Goal: Task Accomplishment & Management: Manage account settings

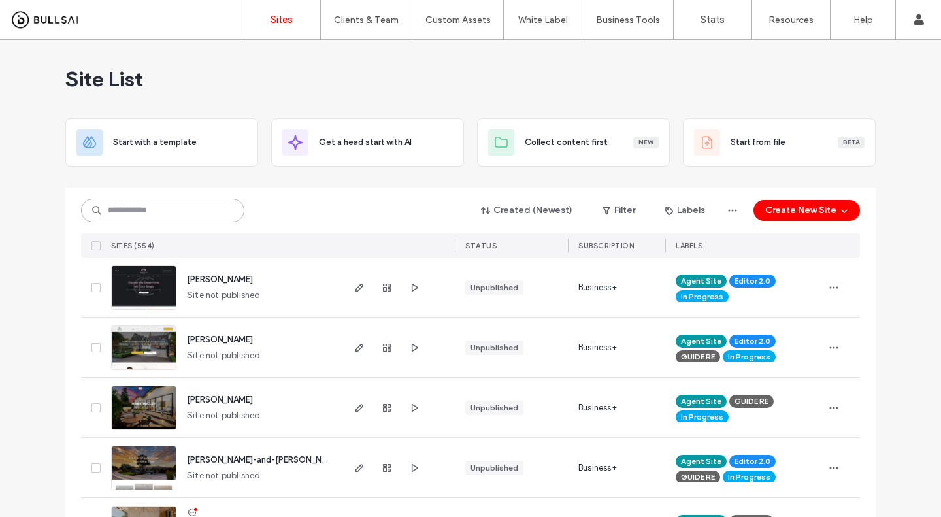
click at [129, 215] on input at bounding box center [162, 211] width 163 height 24
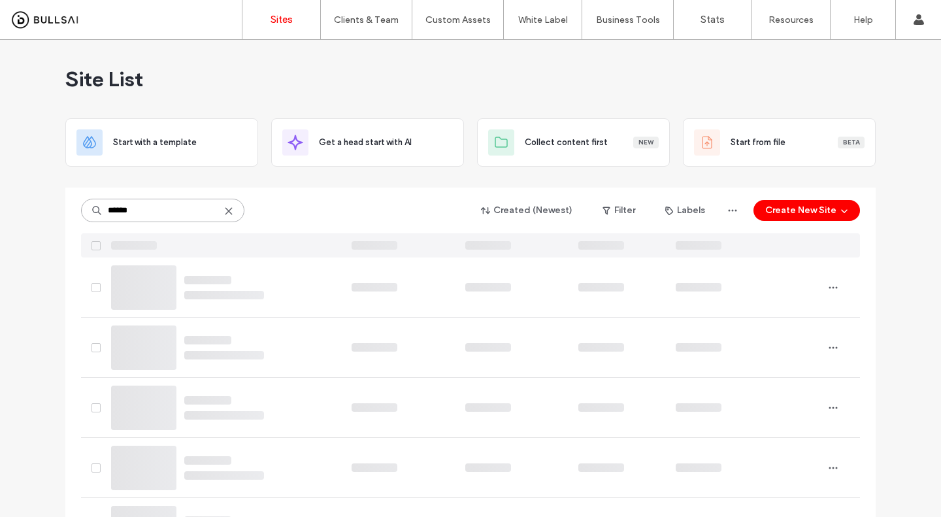
type input "******"
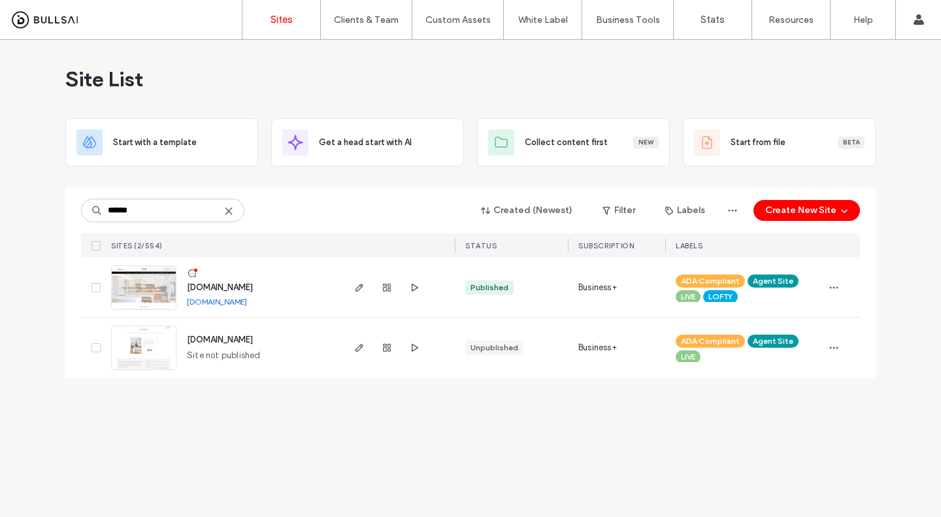
click at [247, 303] on link "www.thebishoprealestategroup.com" at bounding box center [217, 302] width 60 height 10
click at [841, 290] on span "button" at bounding box center [833, 287] width 21 height 21
click at [802, 429] on span "Site Dashboard" at bounding box center [782, 432] width 61 height 13
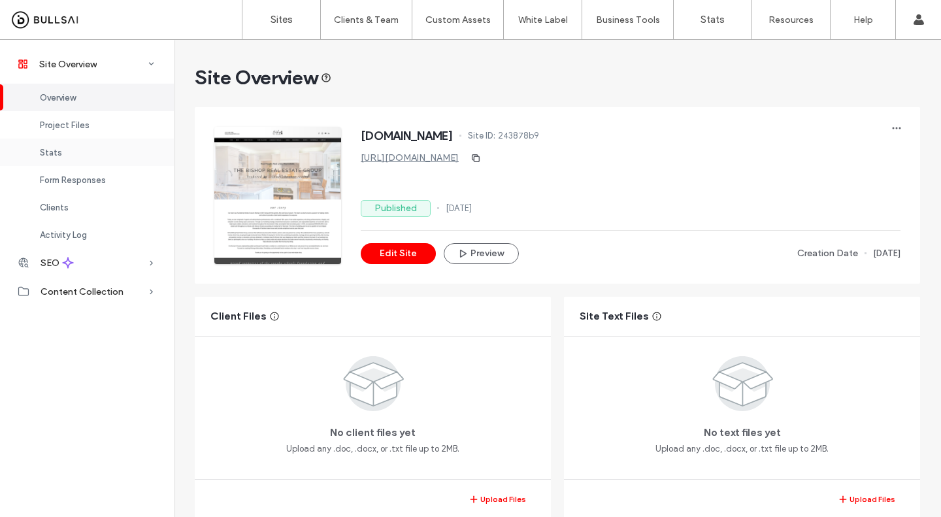
click at [53, 144] on div "Stats" at bounding box center [87, 152] width 174 height 27
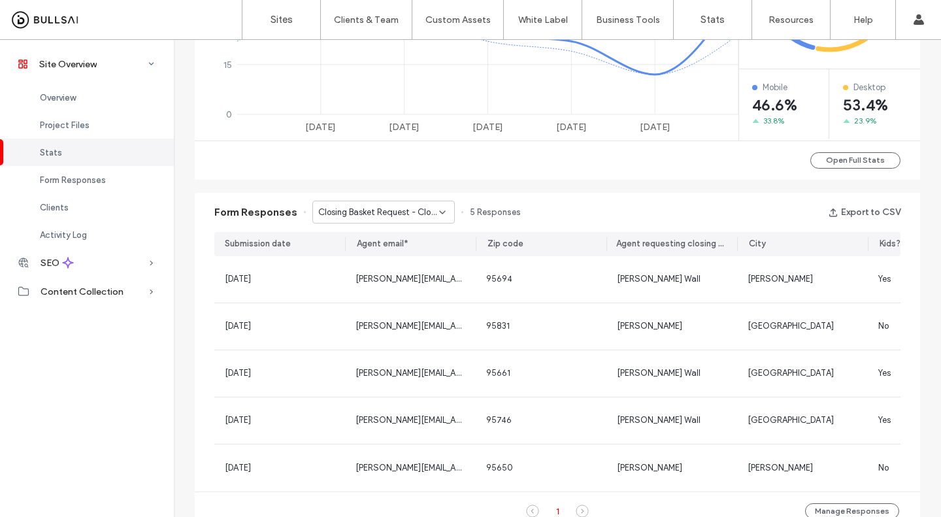
scroll to position [688, 0]
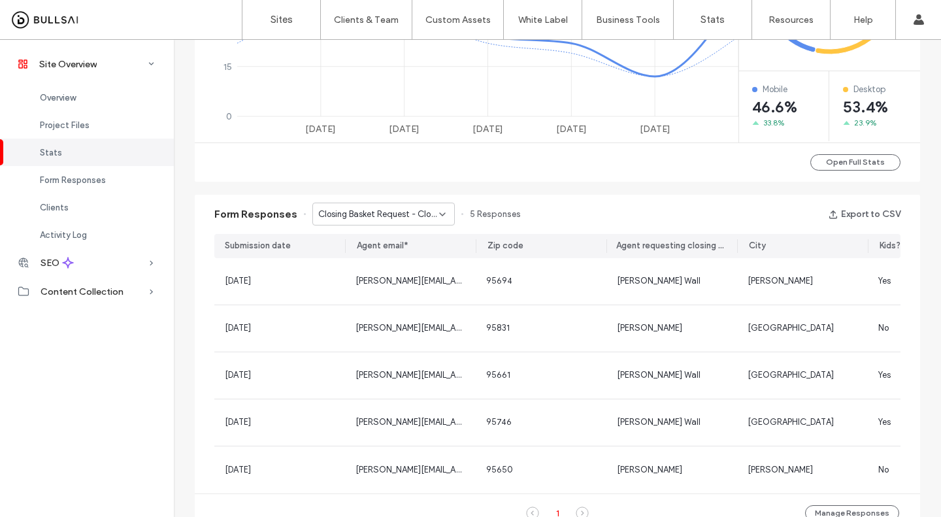
click at [333, 216] on span "Closing Basket Request - Closing Basket Request page" at bounding box center [378, 214] width 121 height 13
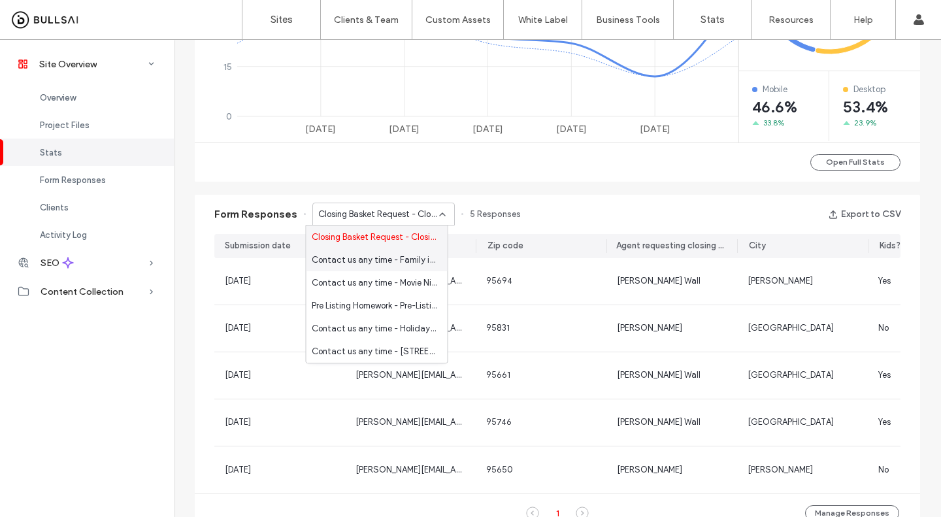
click at [320, 264] on span "Contact us any time - Family in Need Nomination Form page" at bounding box center [374, 260] width 125 height 13
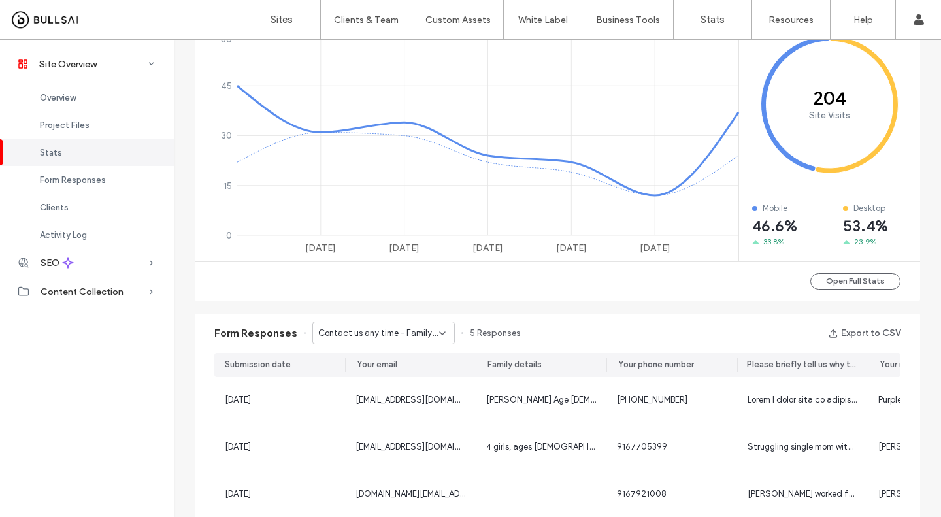
scroll to position [570, 0]
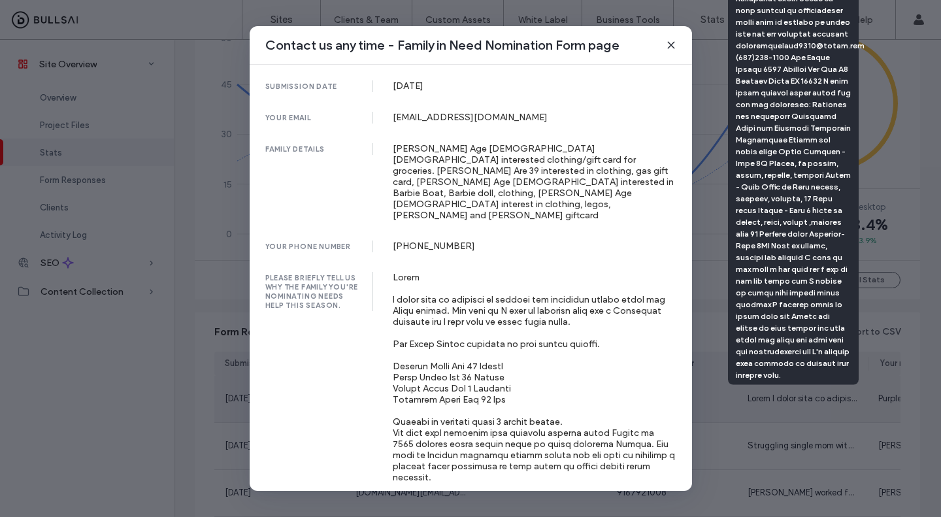
click at [185, 283] on div "Contact us any time - Family in Need Nomination Form page submission date 09 De…" at bounding box center [470, 258] width 941 height 517
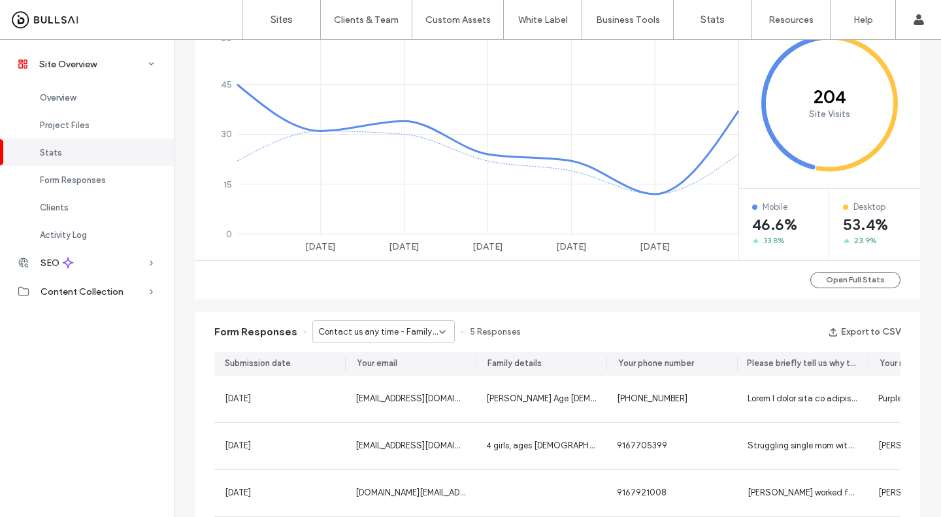
click at [326, 332] on span "Contact us any time - Family in Need Nomination Form page" at bounding box center [378, 331] width 121 height 13
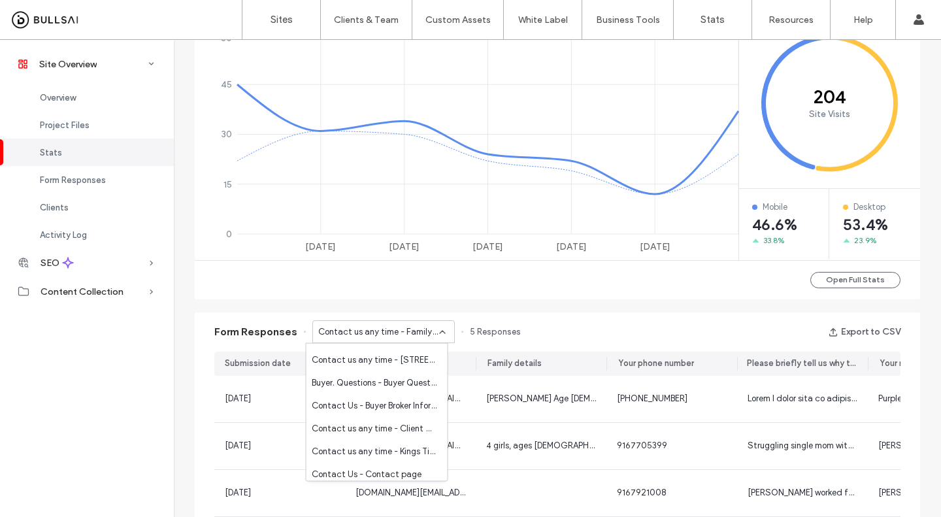
scroll to position [114, 0]
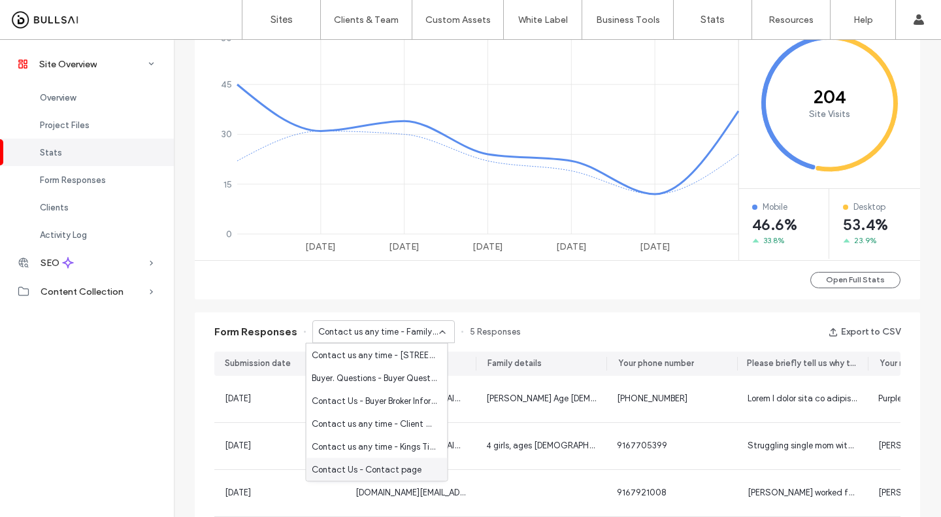
click at [325, 480] on div "Contact Us - Contact page" at bounding box center [376, 469] width 141 height 23
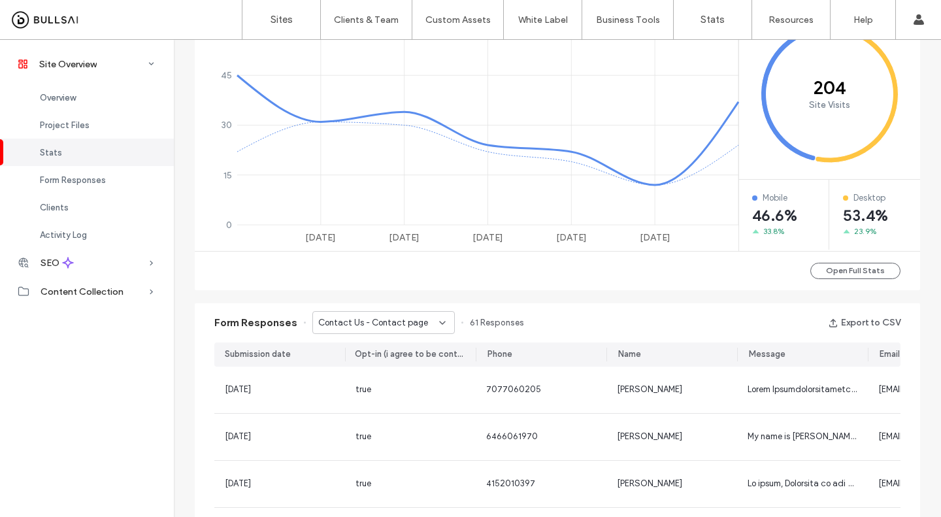
scroll to position [580, 0]
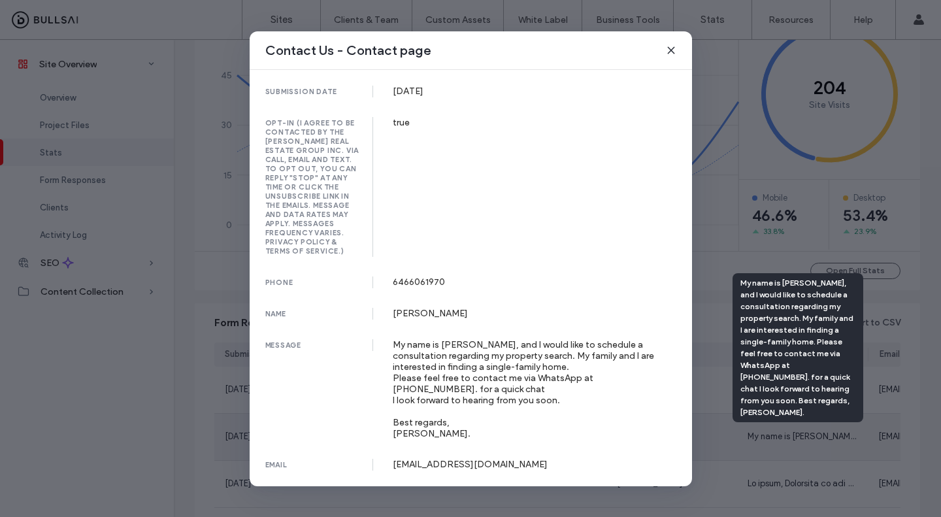
click at [150, 338] on div "Contact Us - Contact page submission date 25 Sep, 2025 opt-in (i agree to be co…" at bounding box center [470, 258] width 941 height 517
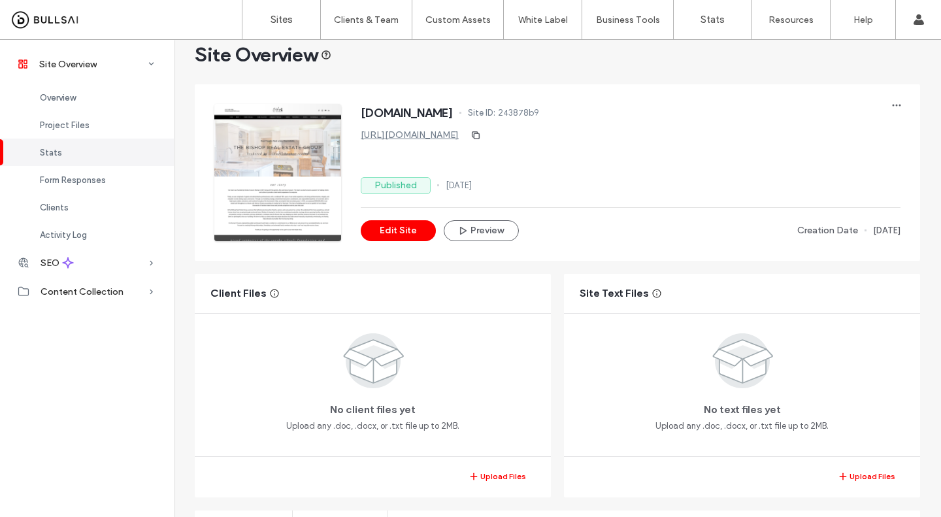
scroll to position [0, 0]
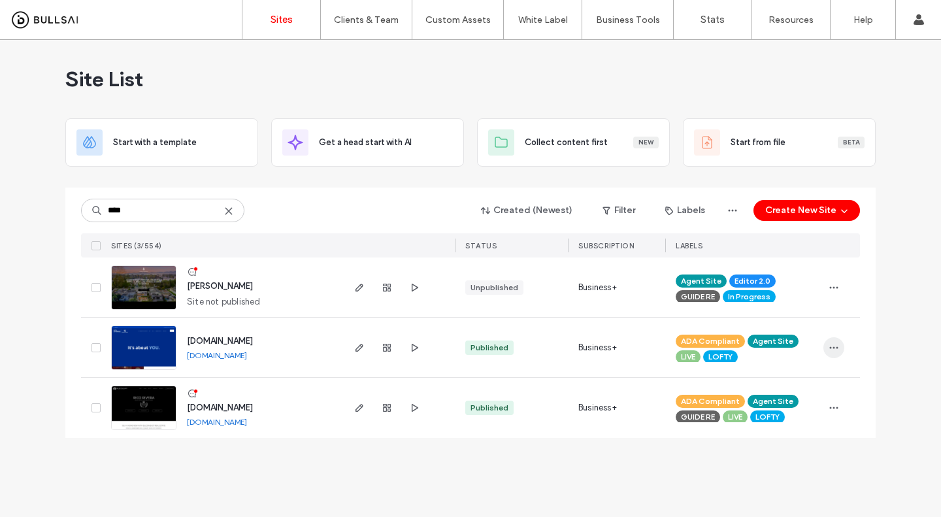
type input "****"
click at [834, 346] on icon "button" at bounding box center [834, 347] width 10 height 10
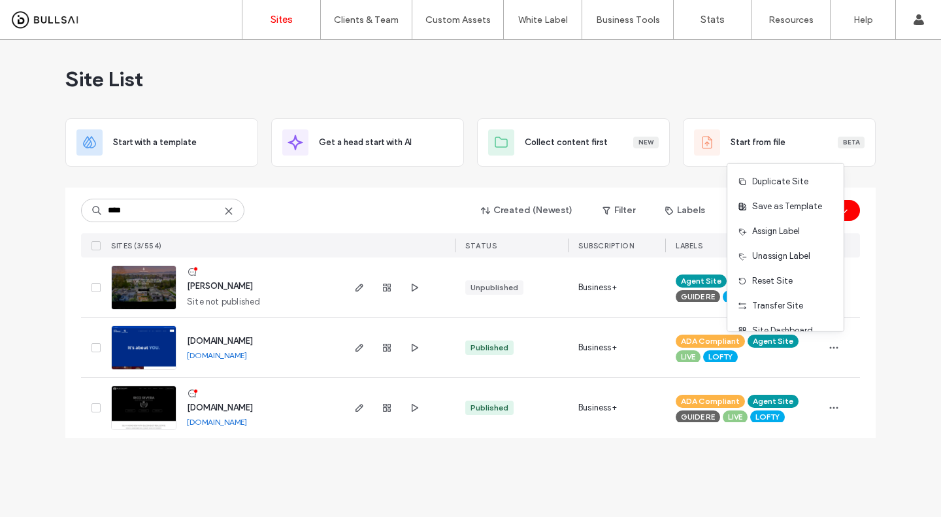
click at [812, 334] on div "ADA Compliant Agent Site LIVE LOFTY" at bounding box center [744, 347] width 137 height 29
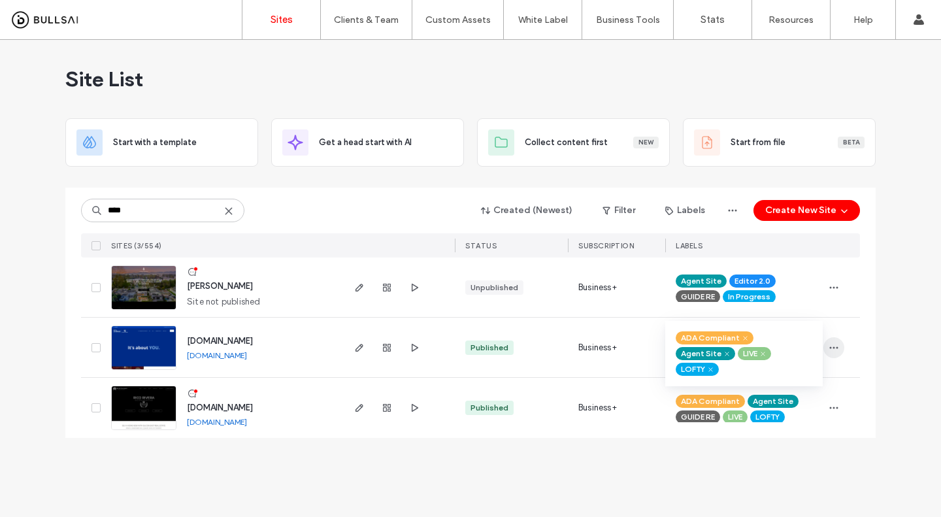
click at [834, 347] on use "button" at bounding box center [834, 347] width 8 height 2
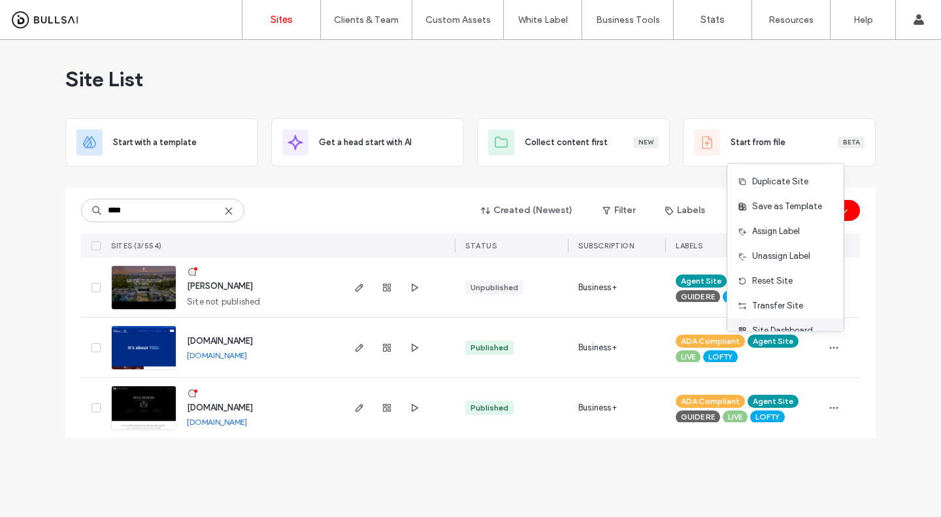
click at [810, 324] on span "Site Dashboard" at bounding box center [782, 330] width 61 height 13
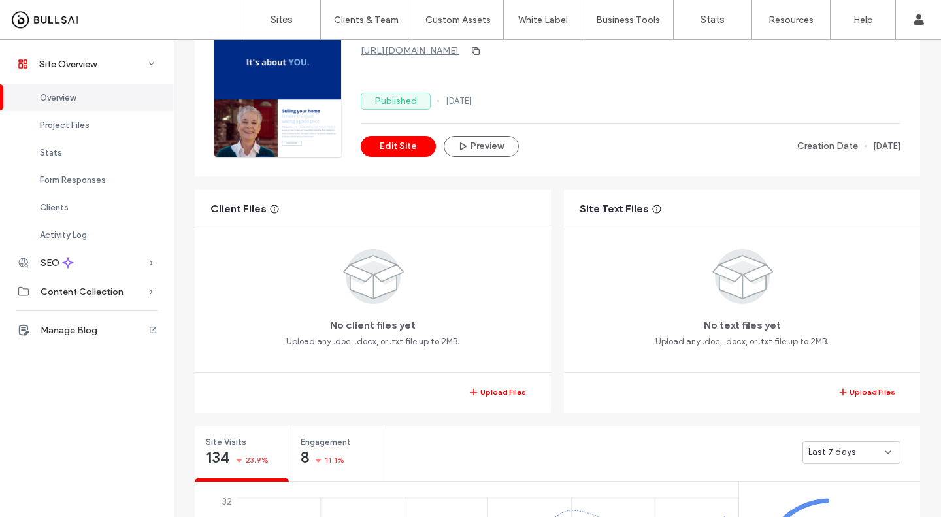
scroll to position [123, 0]
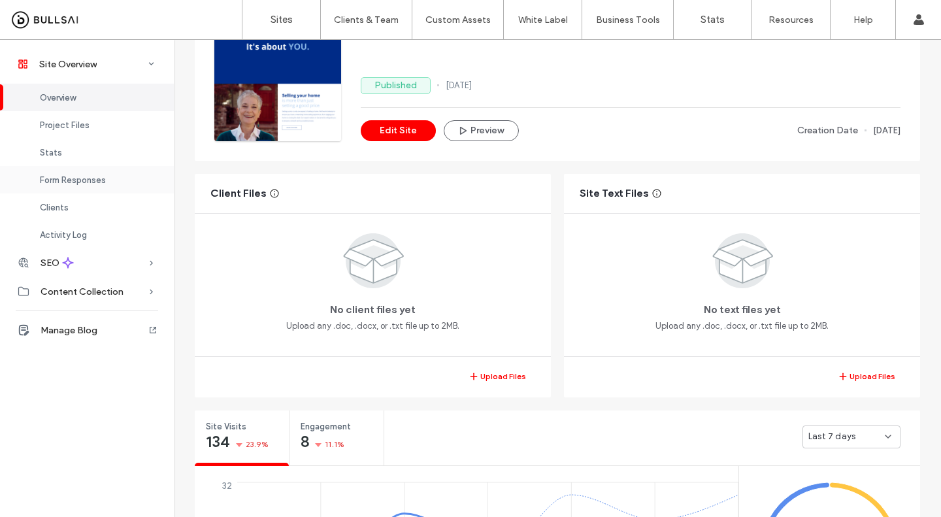
click at [46, 185] on div "Form Responses" at bounding box center [87, 179] width 174 height 27
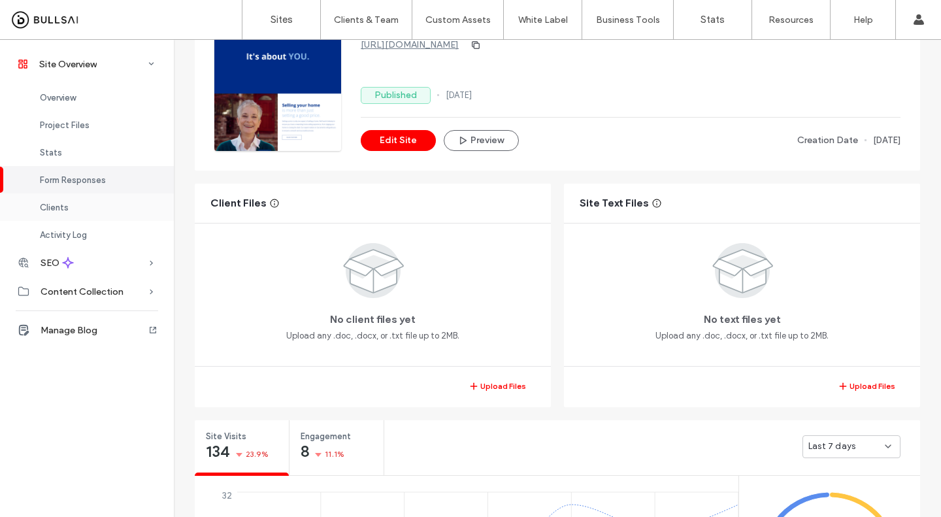
click at [47, 205] on span "Clients" at bounding box center [54, 208] width 29 height 10
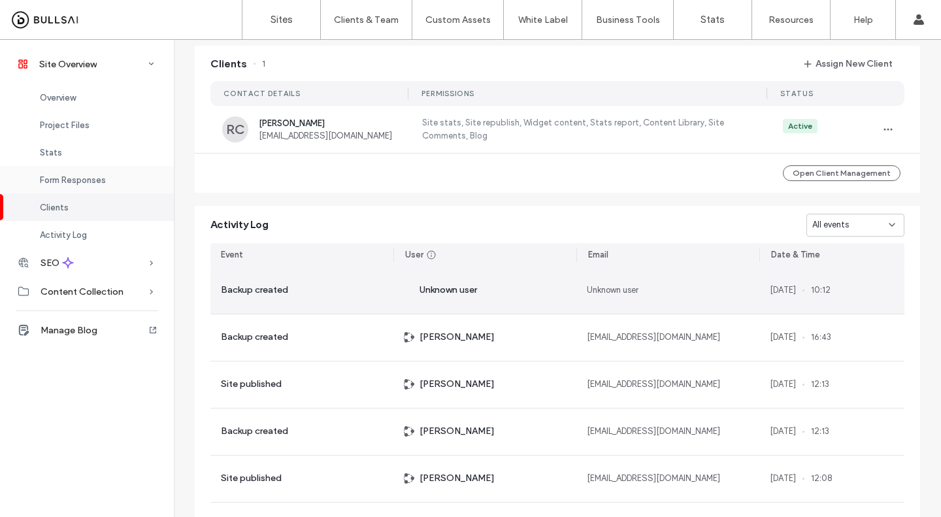
click at [43, 176] on span "Form Responses" at bounding box center [73, 180] width 66 height 10
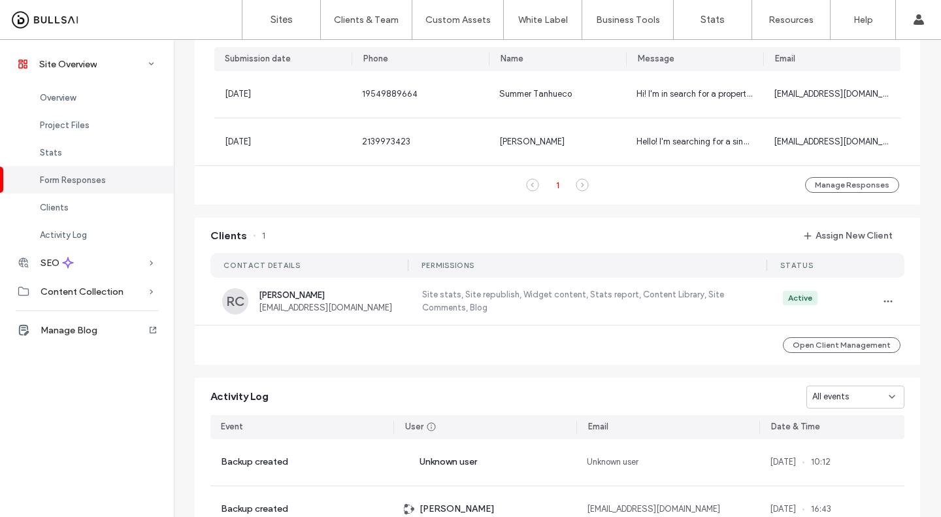
scroll to position [781, 0]
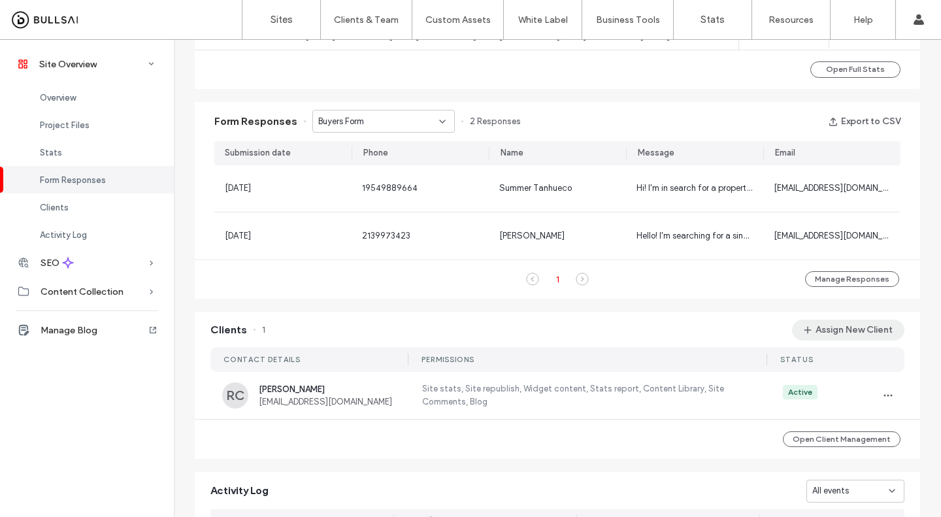
click at [895, 332] on button "Assign New Client" at bounding box center [848, 330] width 112 height 21
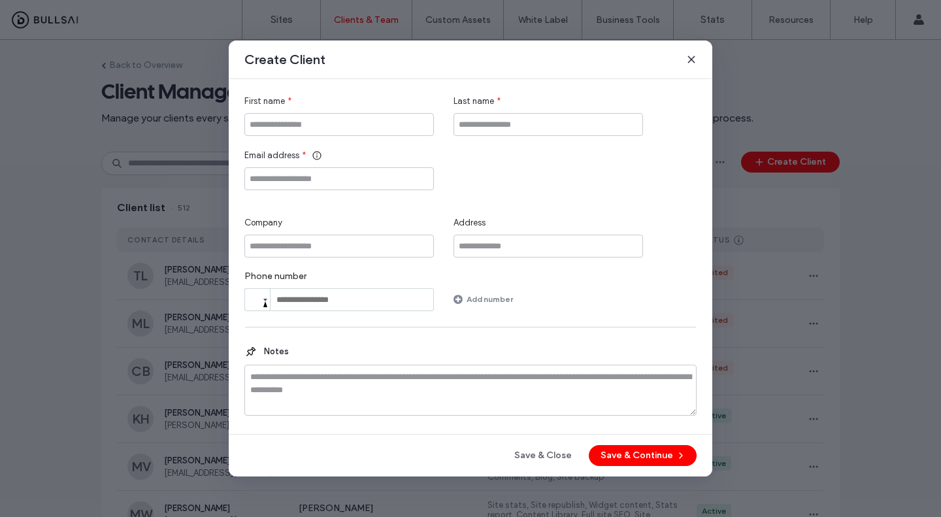
click at [691, 59] on use at bounding box center [691, 59] width 6 height 6
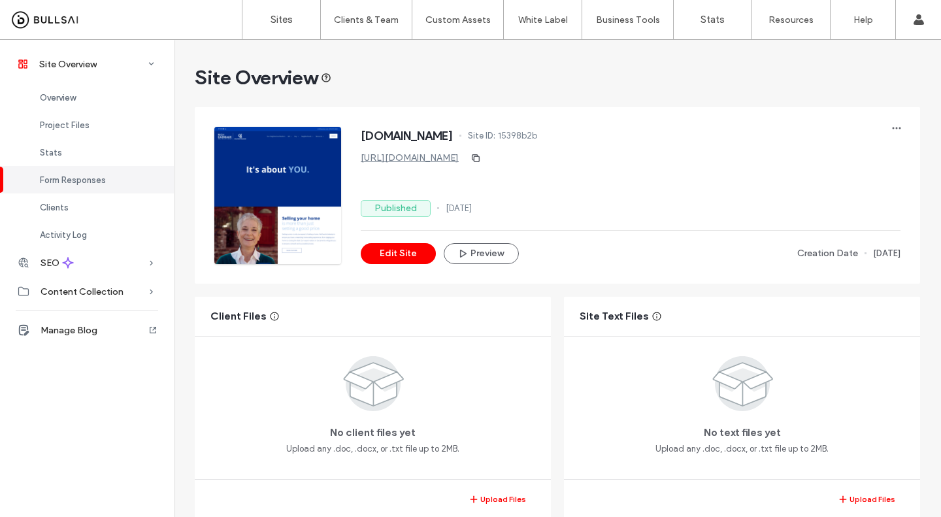
scroll to position [836, 0]
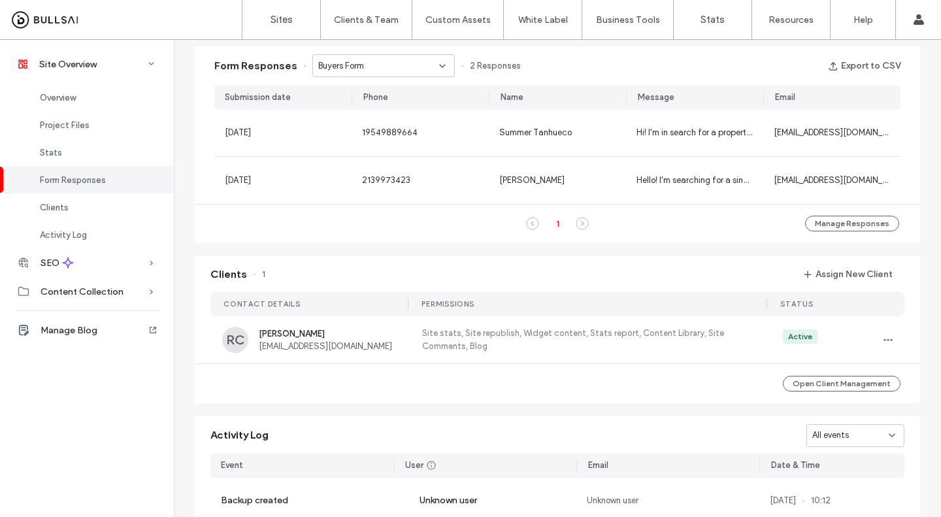
click at [47, 183] on span "Form Responses" at bounding box center [73, 180] width 66 height 10
click at [596, 137] on div "Summer Tanhueco" at bounding box center [557, 131] width 116 height 13
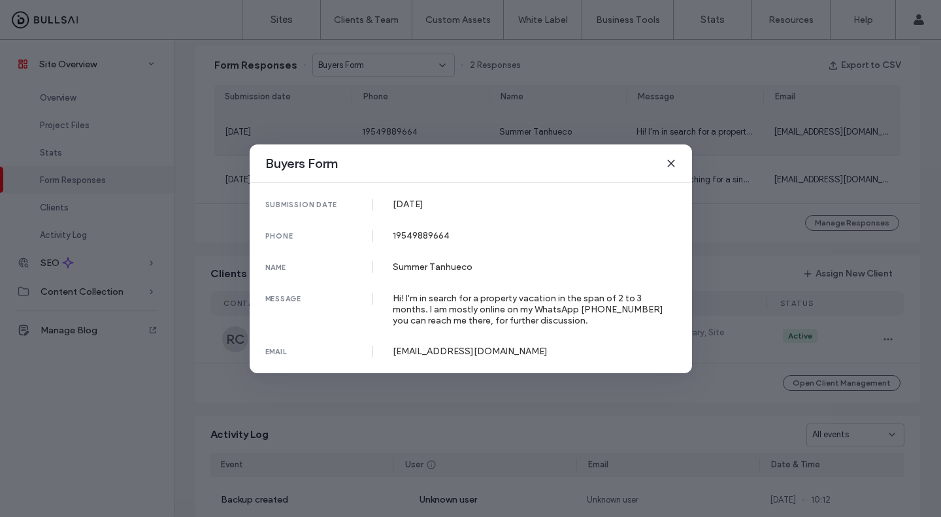
click at [403, 122] on div "Buyers Form submission date [DATE] phone [PHONE_NUMBER] name [PERSON_NAME] mess…" at bounding box center [470, 258] width 941 height 517
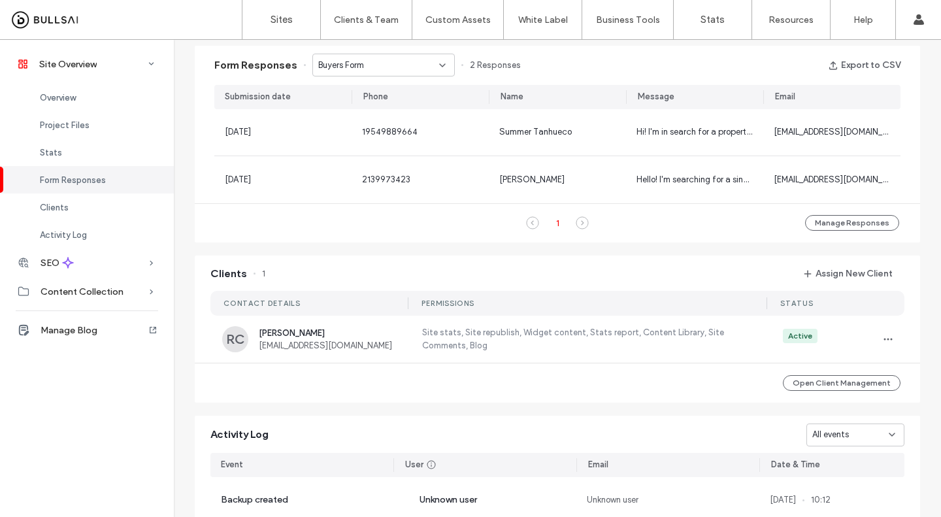
click at [490, 186] on div "[PERSON_NAME]" at bounding box center [557, 179] width 137 height 47
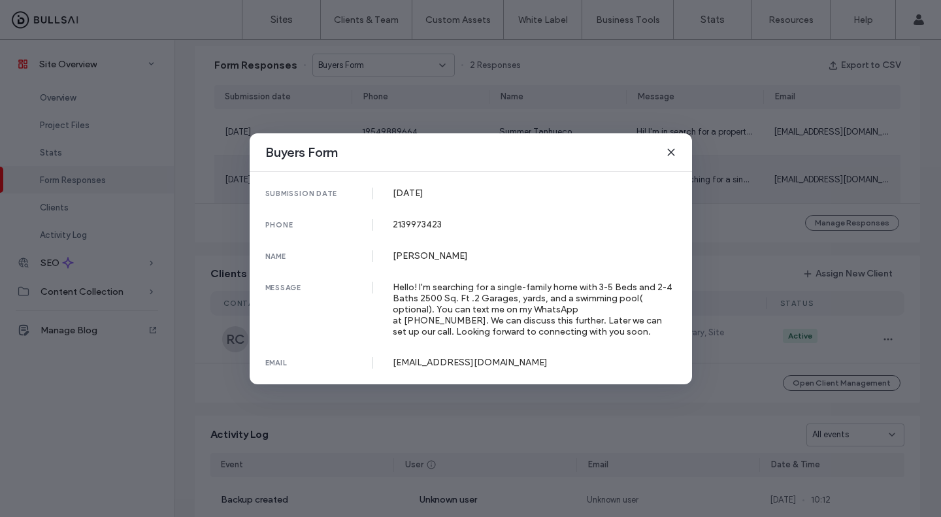
click at [443, 107] on div "Buyers Form submission date [DATE] phone [PHONE_NUMBER] name [PERSON_NAME] mess…" at bounding box center [470, 258] width 941 height 517
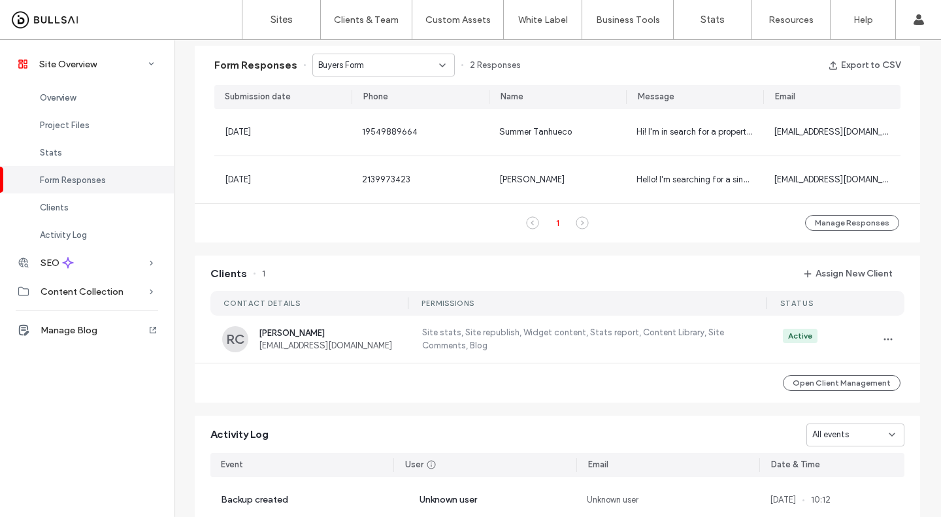
click at [344, 67] on span "Buyers Form" at bounding box center [341, 65] width 46 height 13
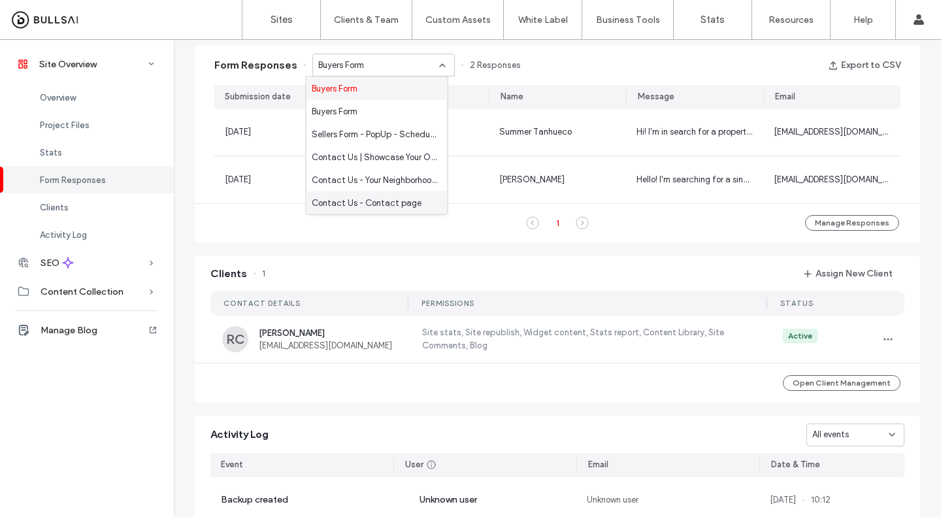
click at [339, 195] on div "Contact Us - Contact page" at bounding box center [376, 202] width 141 height 23
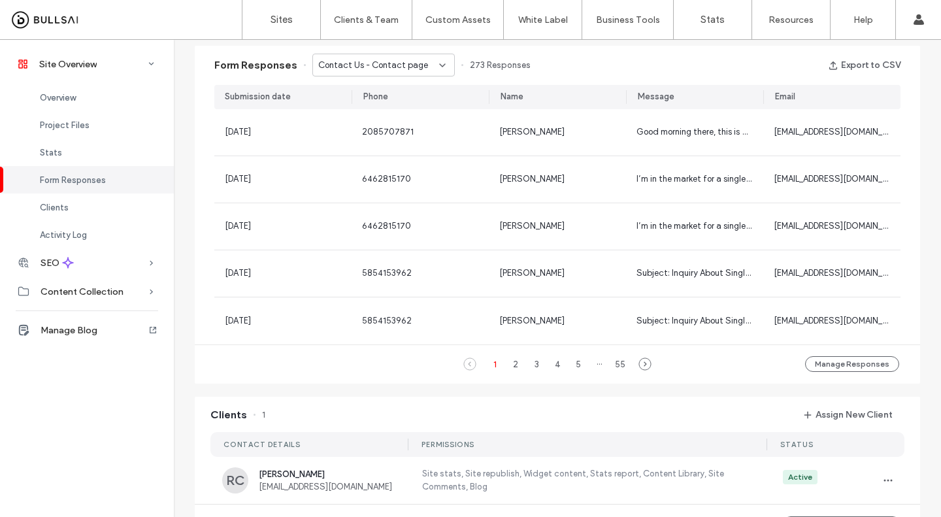
click at [606, 154] on div "[PERSON_NAME]" at bounding box center [557, 132] width 137 height 46
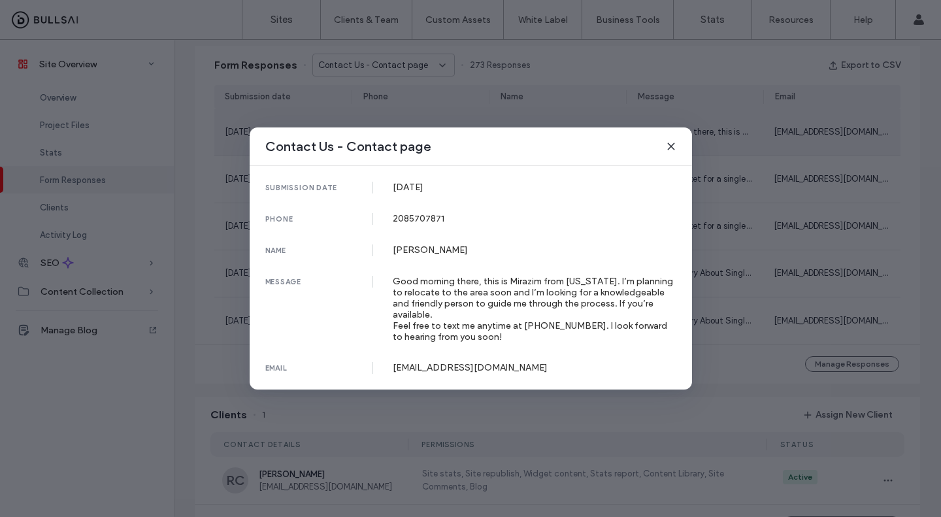
click at [631, 409] on div "Contact Us - Contact page submission date [DATE] phone [PHONE_NUMBER] name [PER…" at bounding box center [470, 258] width 941 height 517
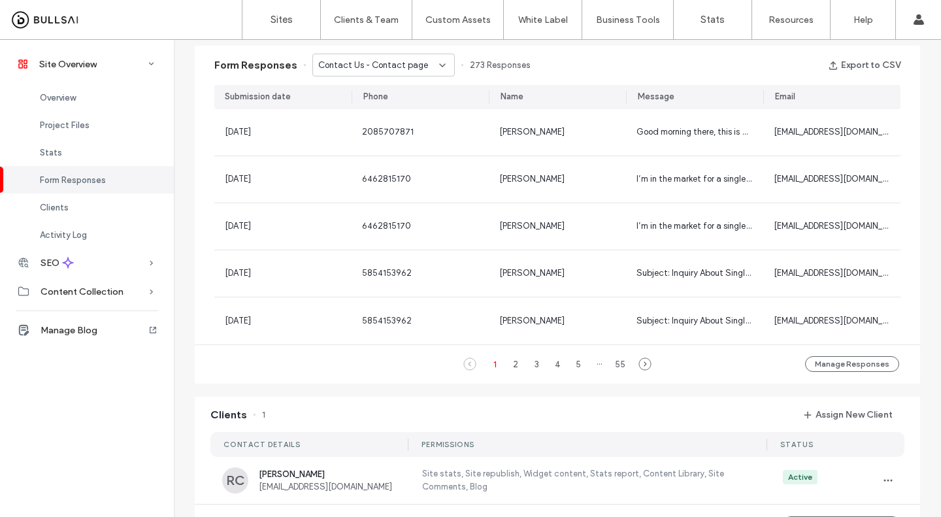
click at [601, 191] on div "[PERSON_NAME]" at bounding box center [557, 179] width 137 height 46
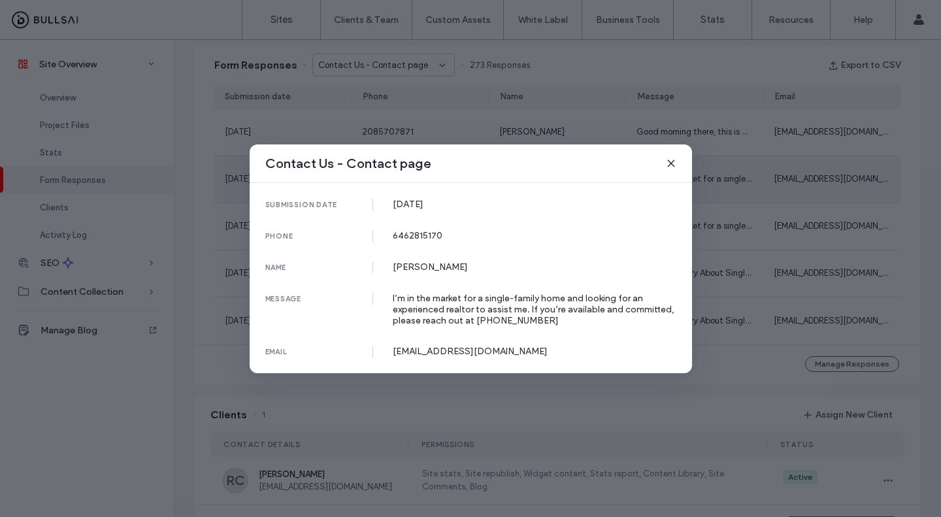
click at [614, 408] on div "Contact Us - Contact page submission date [DATE] phone [PHONE_NUMBER] name [PER…" at bounding box center [470, 258] width 941 height 517
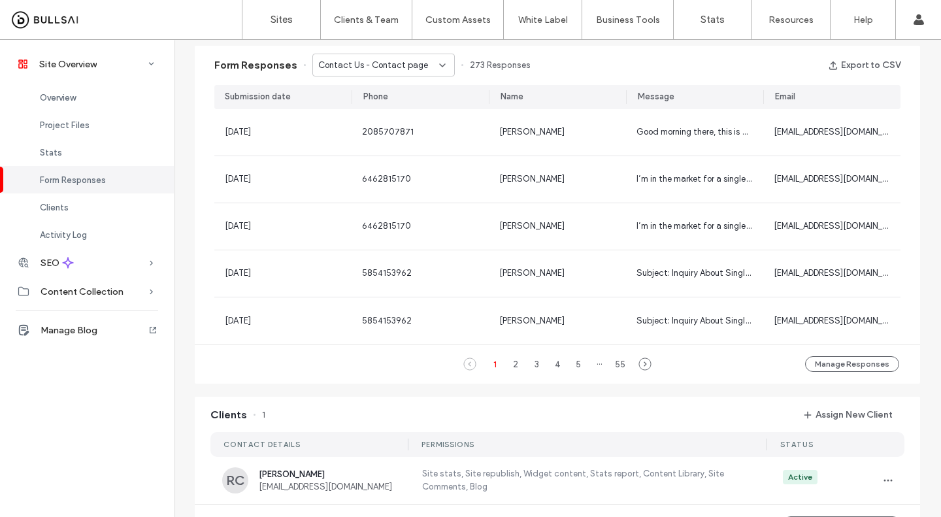
click at [647, 238] on div "I’m in the market for a single-family home and looking for an experienced realt…" at bounding box center [694, 226] width 137 height 46
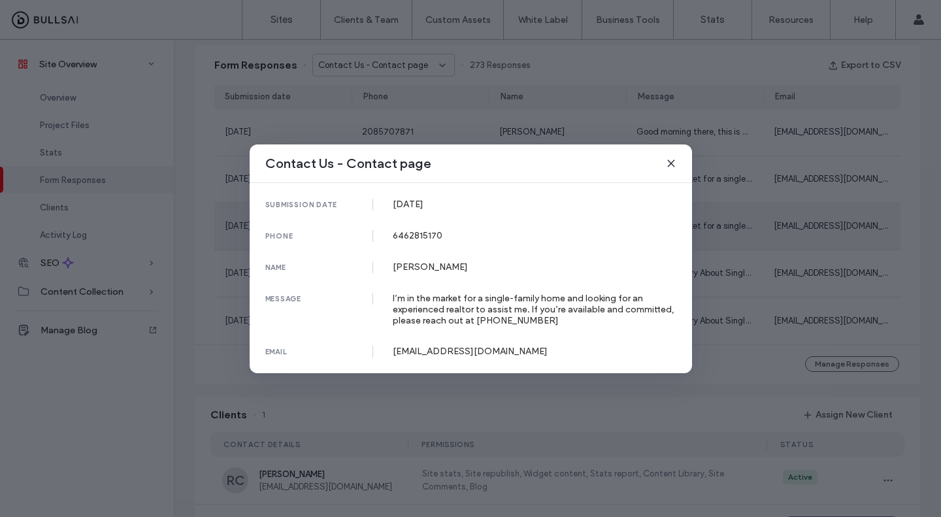
click at [618, 405] on div "Contact Us - Contact page submission date [DATE] phone [PHONE_NUMBER] name [PER…" at bounding box center [470, 258] width 941 height 517
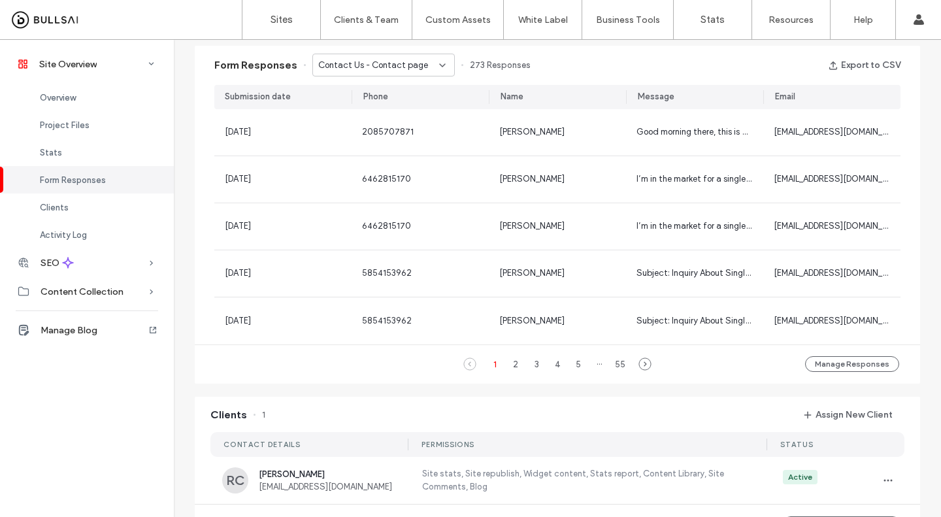
click at [657, 293] on div "Subject: Inquiry About Single Family Home in [GEOGRAPHIC_DATA]. My name is [PER…" at bounding box center [694, 273] width 137 height 46
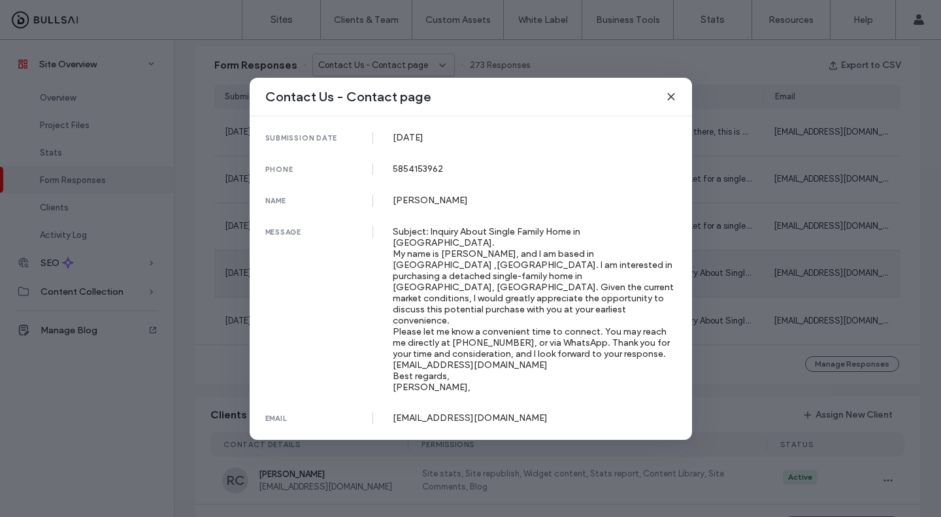
click at [721, 332] on div "Contact Us - Contact page submission date [DATE] phone [PHONE_NUMBER] name [PER…" at bounding box center [470, 258] width 941 height 517
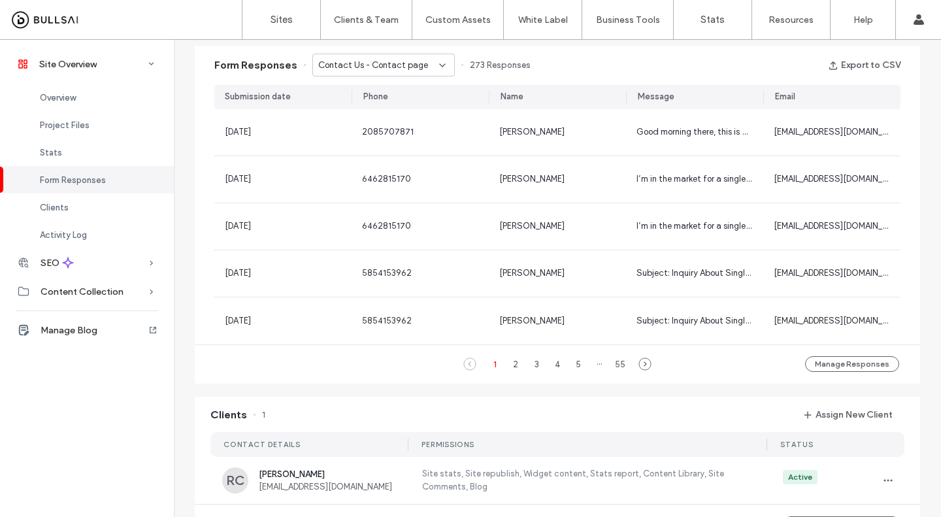
click at [385, 69] on span "Contact Us - Contact page" at bounding box center [373, 65] width 110 height 13
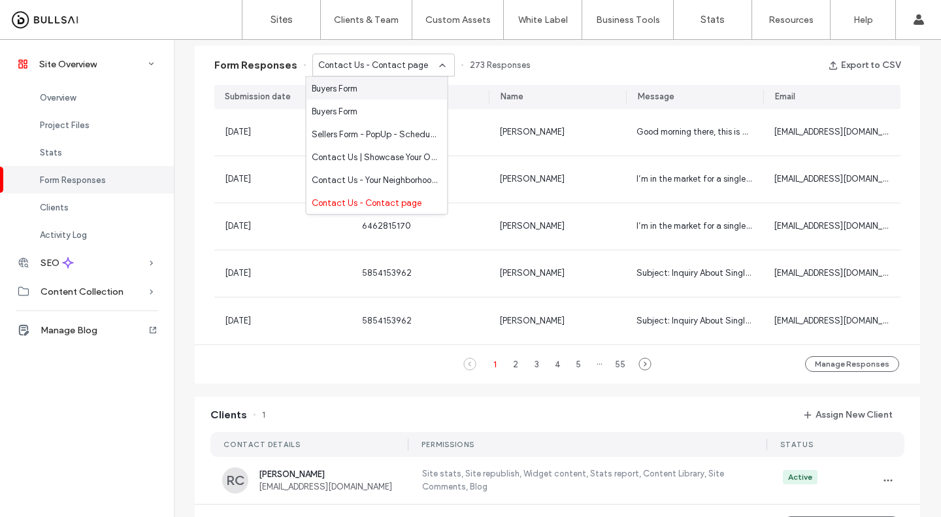
scroll to position [23, 0]
click at [347, 199] on span "Contact Us - HOMEPAGE - Home page" at bounding box center [374, 202] width 125 height 13
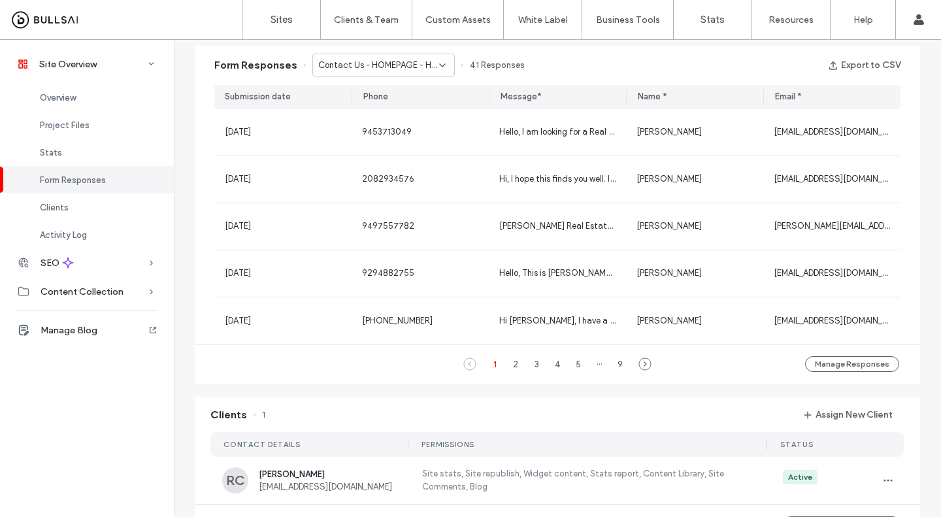
click at [499, 170] on div "Hi, I hope this finds you well. I'm reaching out because i'm Interested in buyi…" at bounding box center [557, 179] width 137 height 46
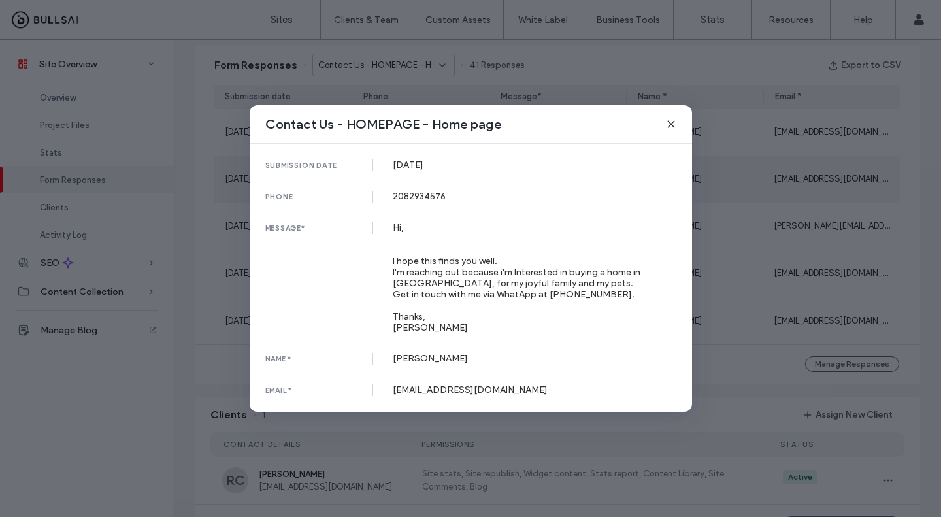
click at [710, 316] on div "Contact Us - HOMEPAGE - Home page submission date [DATE] phone [PHONE_NUMBER] m…" at bounding box center [470, 258] width 941 height 517
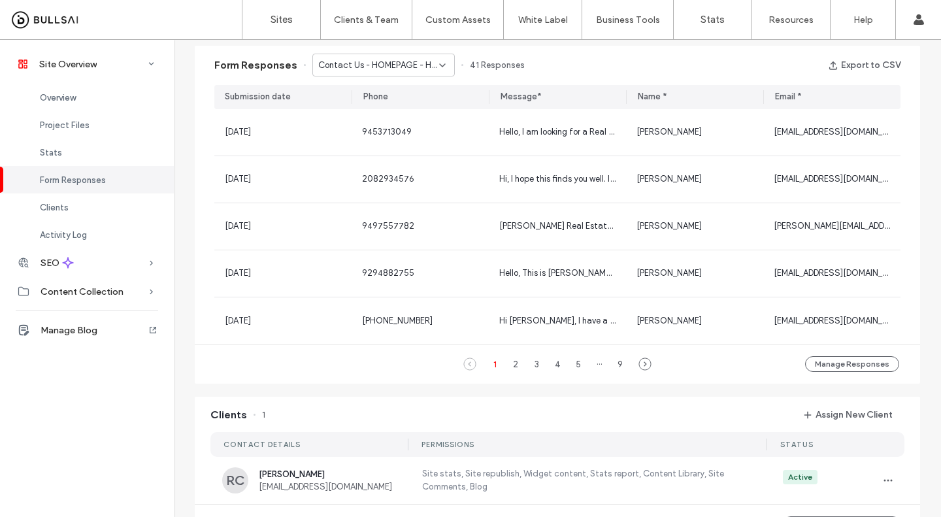
click at [596, 235] on div "[PERSON_NAME] Real Estate - Coldwell Banker Sac Metro, Leads for [PERSON_NAME] …" at bounding box center [557, 226] width 137 height 46
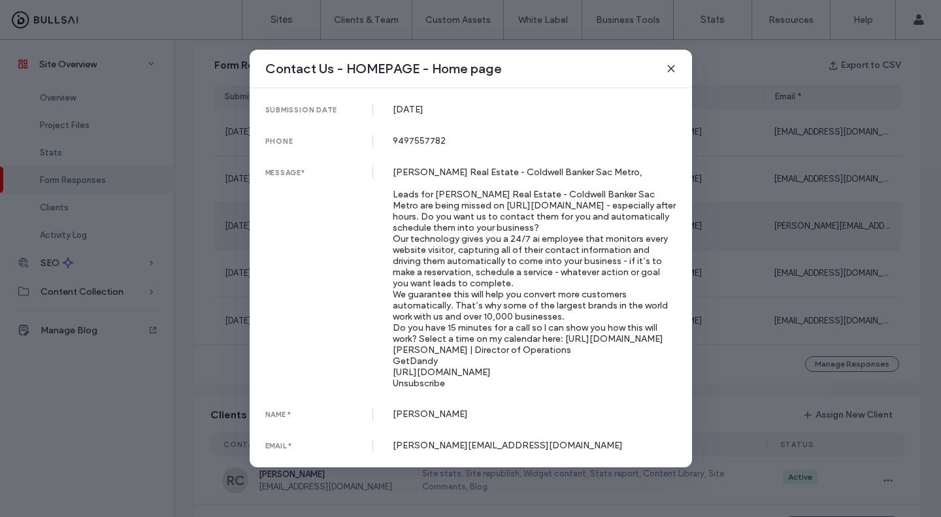
click at [726, 397] on div "Contact Us - HOMEPAGE - Home page submission date [DATE] phone [PHONE_NUMBER] m…" at bounding box center [470, 258] width 941 height 517
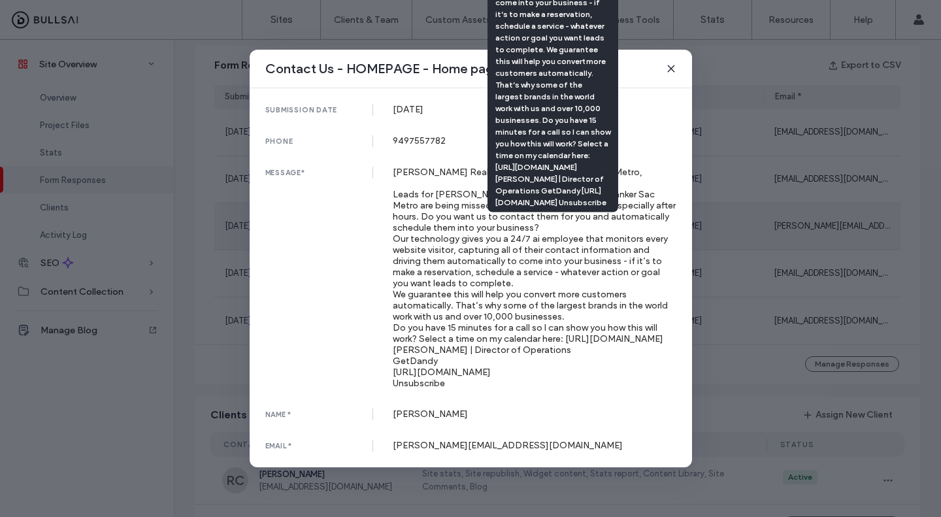
click at [726, 390] on div "Contact Us - HOMEPAGE - Home page submission date [DATE] phone [PHONE_NUMBER] m…" at bounding box center [470, 258] width 941 height 517
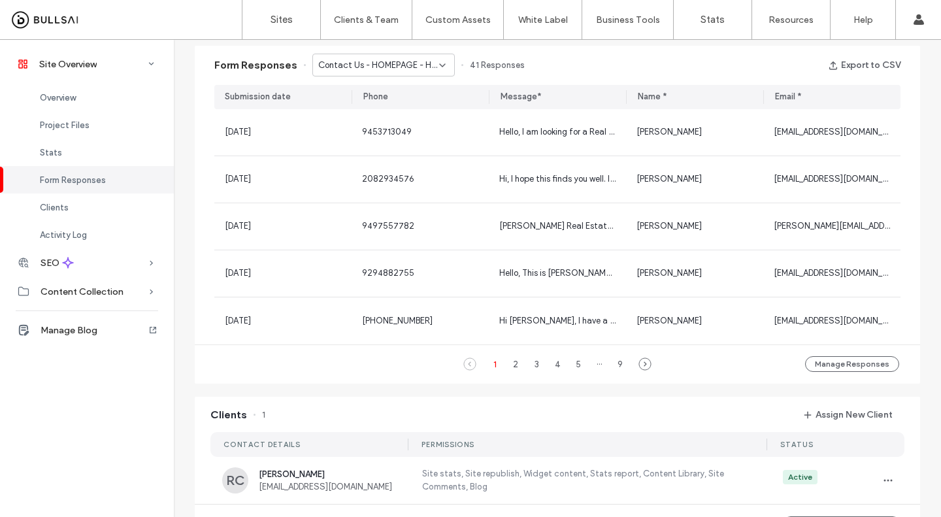
click at [718, 329] on div "[PERSON_NAME]" at bounding box center [694, 320] width 137 height 47
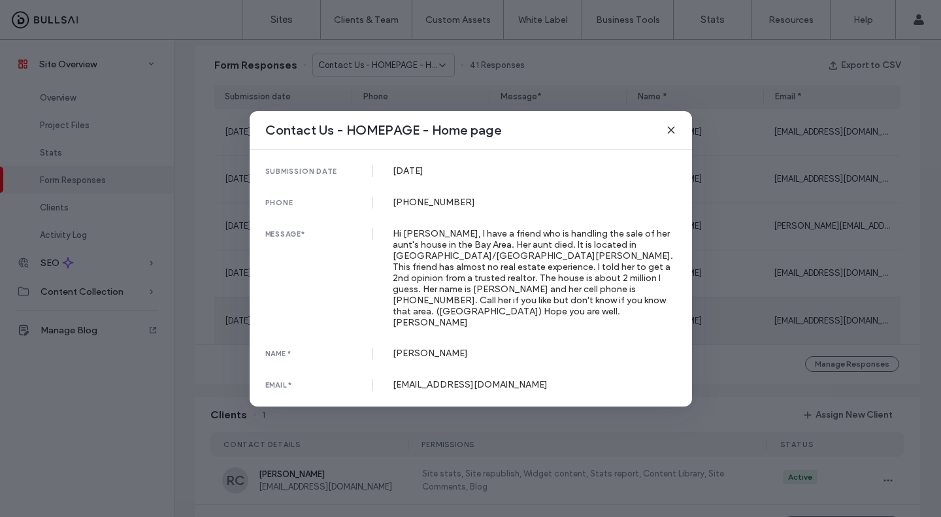
click at [727, 385] on div "Contact Us - HOMEPAGE - Home page submission date [DATE] phone [PHONE_NUMBER] m…" at bounding box center [470, 258] width 941 height 517
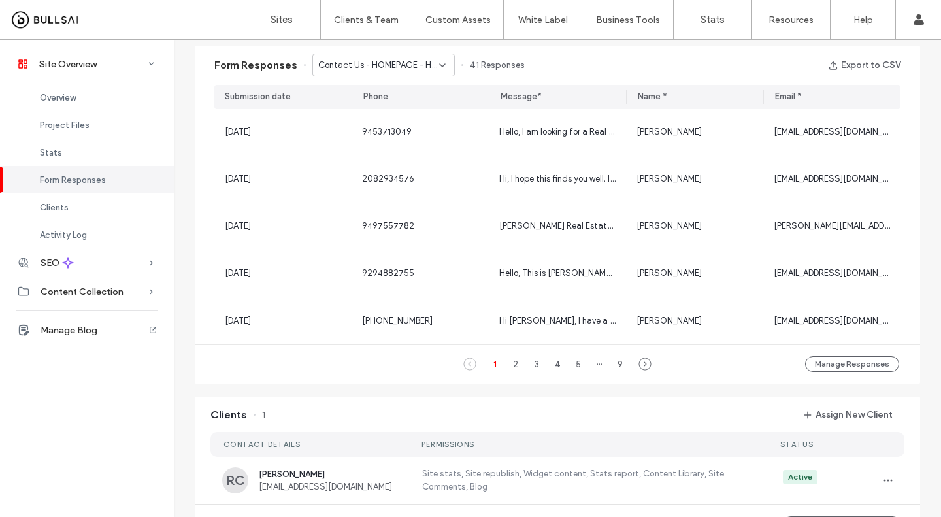
click at [687, 331] on div "[PERSON_NAME]" at bounding box center [694, 320] width 137 height 47
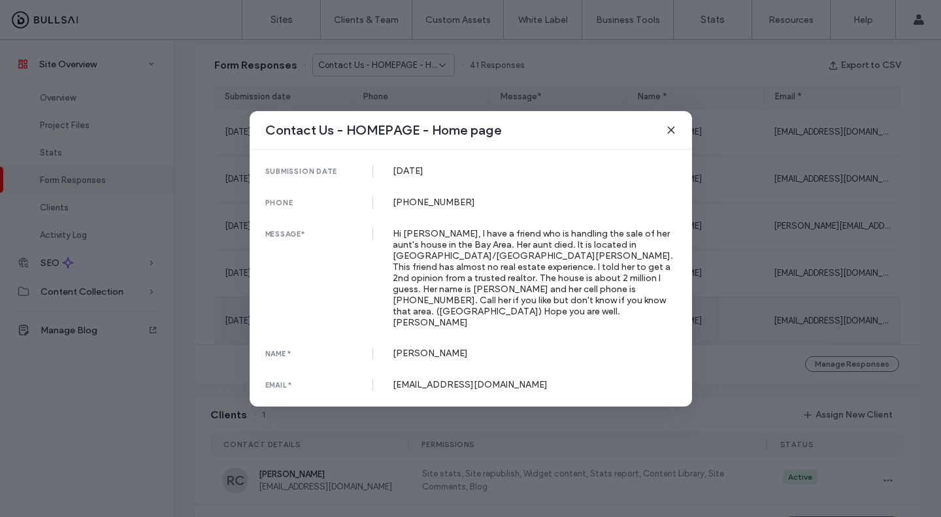
click at [710, 354] on div "Contact Us - HOMEPAGE - Home page submission date [DATE] phone [PHONE_NUMBER] m…" at bounding box center [470, 258] width 941 height 517
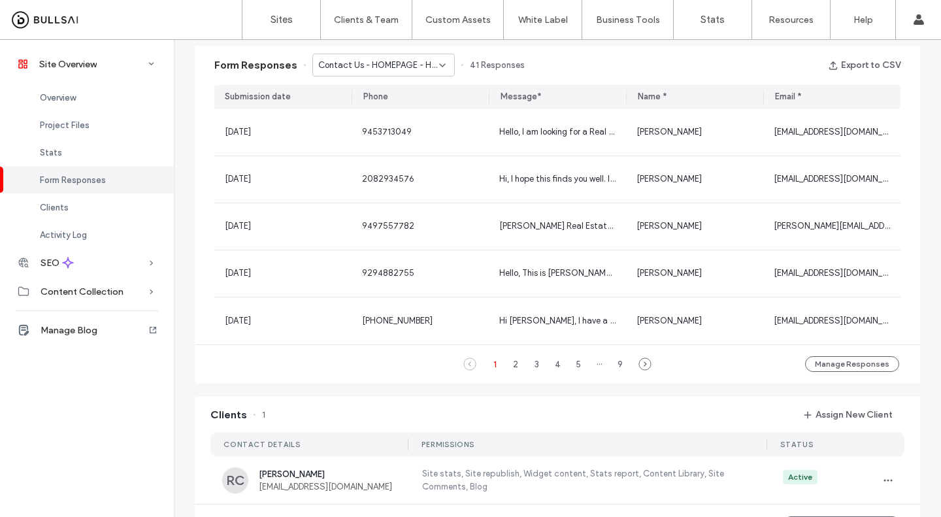
click at [704, 284] on div "[PERSON_NAME]" at bounding box center [694, 273] width 137 height 46
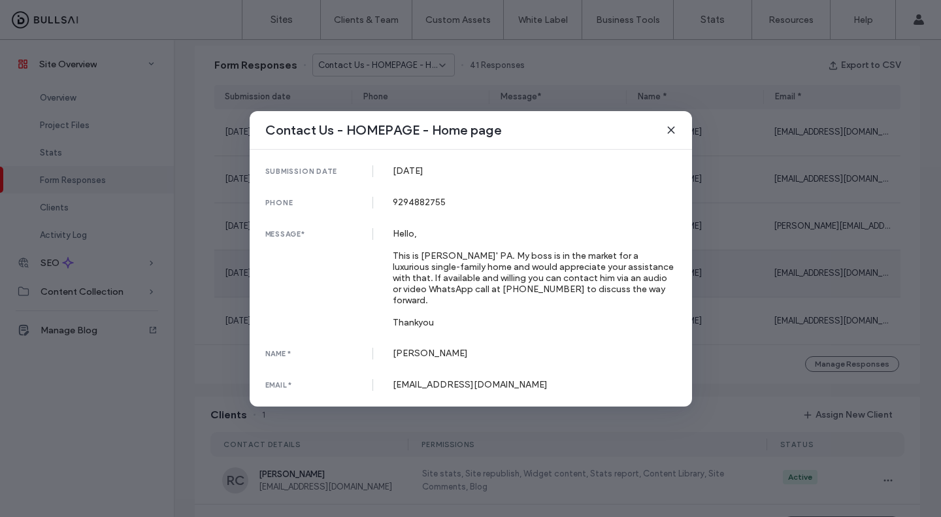
click at [717, 346] on div "Contact Us - HOMEPAGE - Home page submission date [DATE] phone [PHONE_NUMBER] m…" at bounding box center [470, 258] width 941 height 517
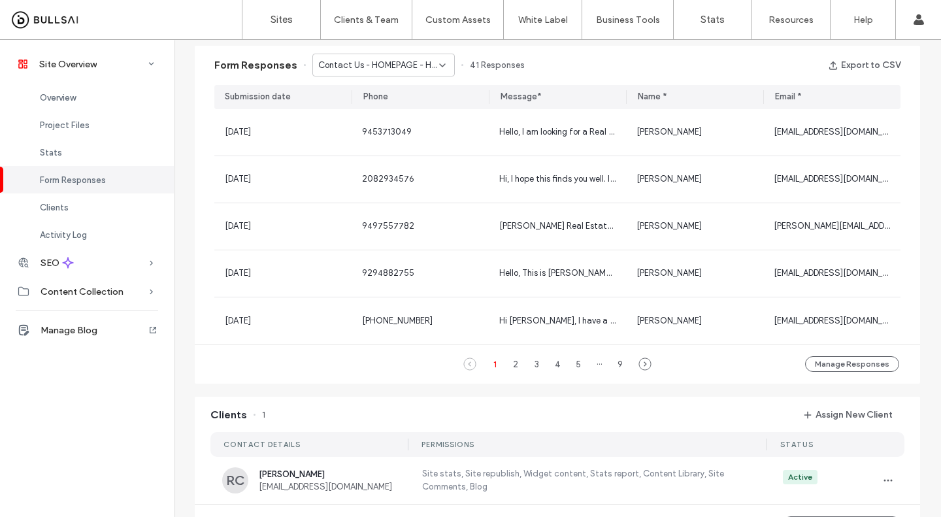
click at [707, 194] on div "[PERSON_NAME]" at bounding box center [694, 179] width 137 height 46
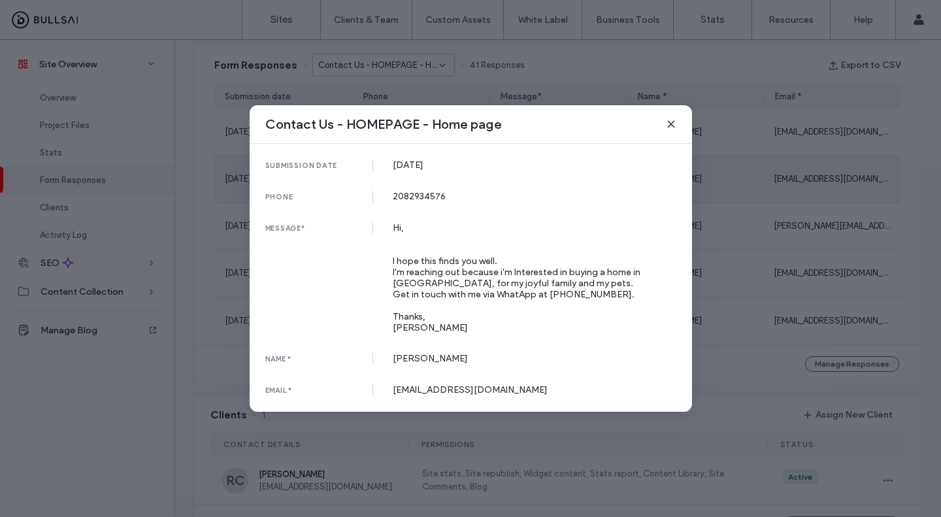
click at [737, 361] on div "Contact Us - HOMEPAGE - Home page submission date [DATE] phone [PHONE_NUMBER] m…" at bounding box center [470, 258] width 941 height 517
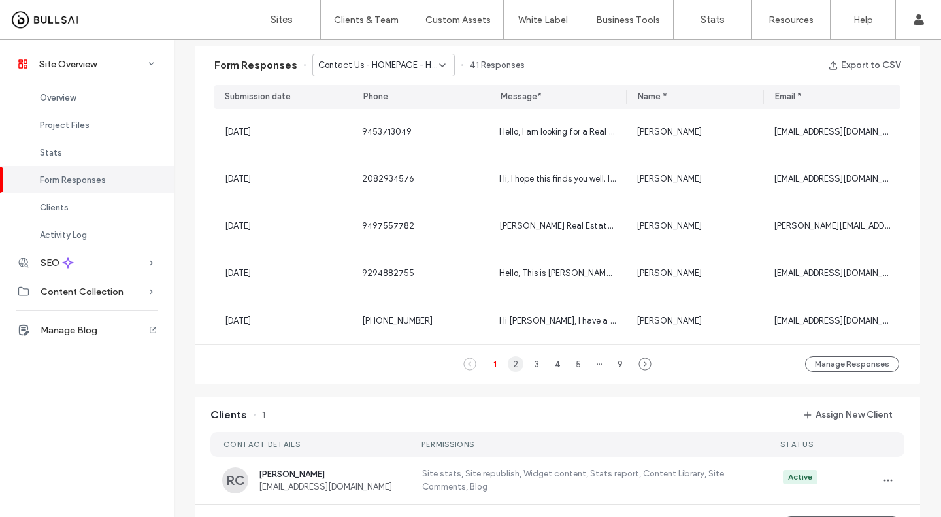
click at [511, 364] on div "2" at bounding box center [516, 364] width 16 height 16
click at [678, 145] on div "[PERSON_NAME]" at bounding box center [694, 132] width 137 height 46
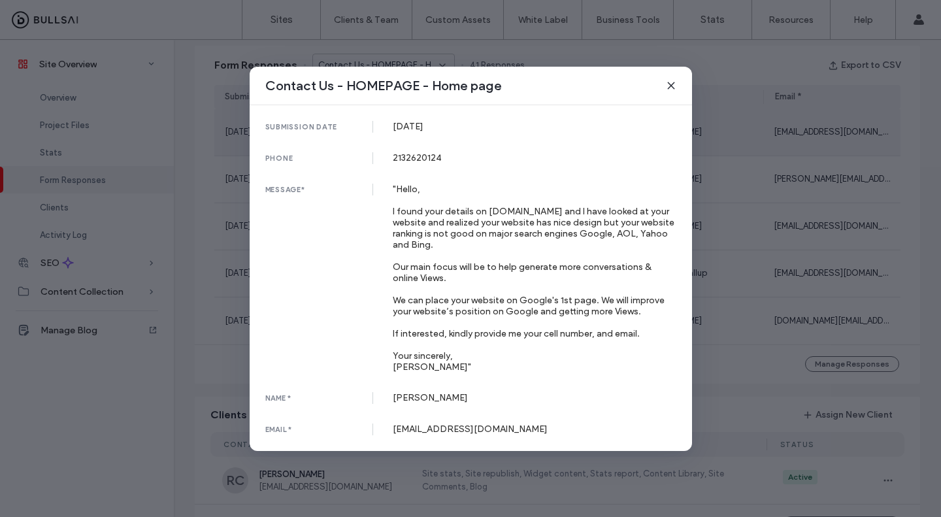
click at [737, 351] on div "Contact Us - HOMEPAGE - Home page submission date [DATE] phone [PHONE_NUMBER] m…" at bounding box center [470, 258] width 941 height 517
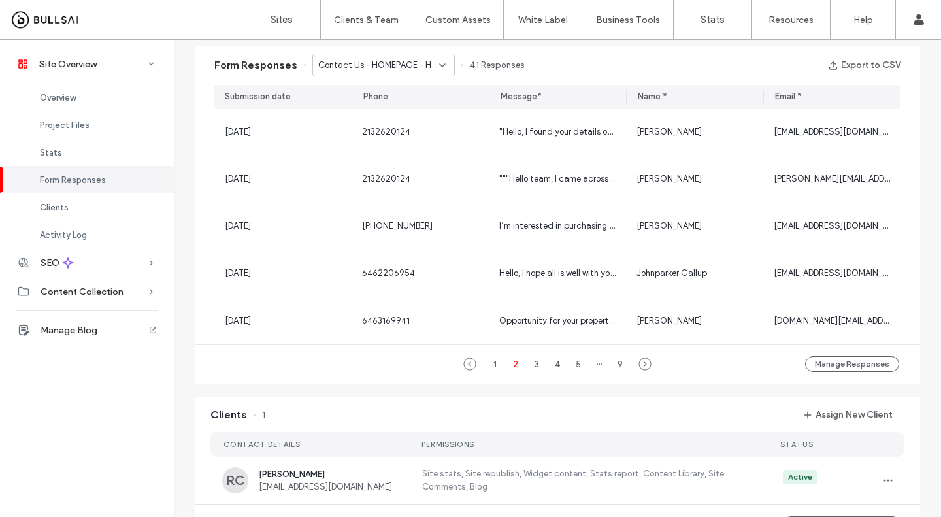
click at [679, 216] on div "[PERSON_NAME]" at bounding box center [694, 226] width 137 height 46
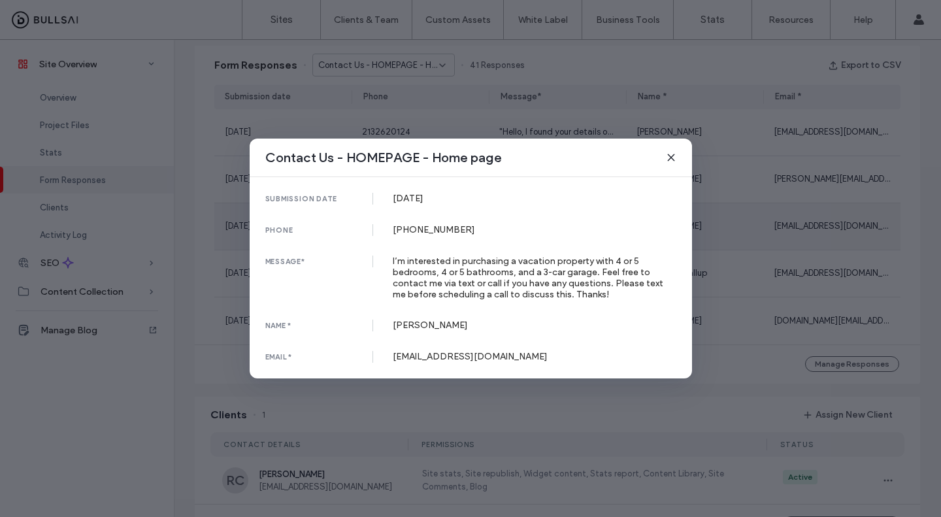
click at [752, 386] on div "Contact Us - HOMEPAGE - Home page submission date [DATE] phone [PHONE_NUMBER] m…" at bounding box center [470, 258] width 941 height 517
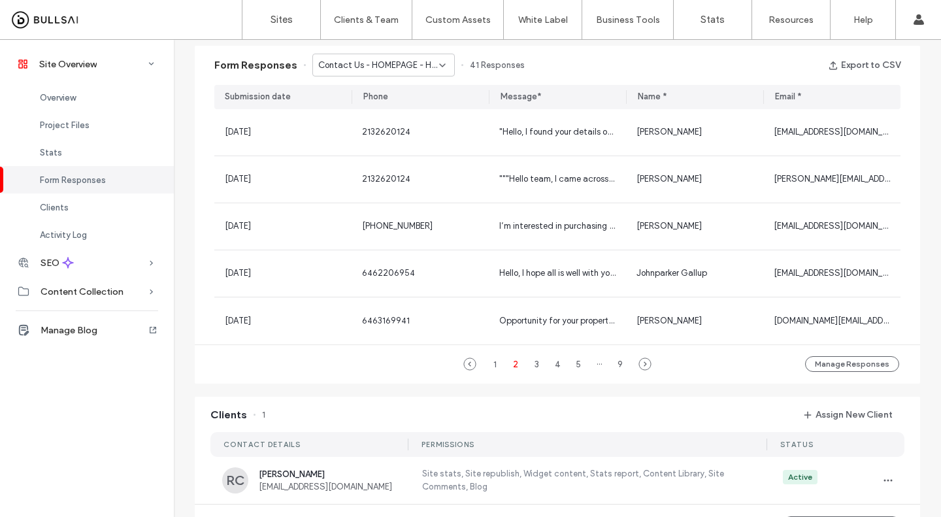
click at [715, 284] on div "Johnparker Gallup" at bounding box center [694, 273] width 137 height 46
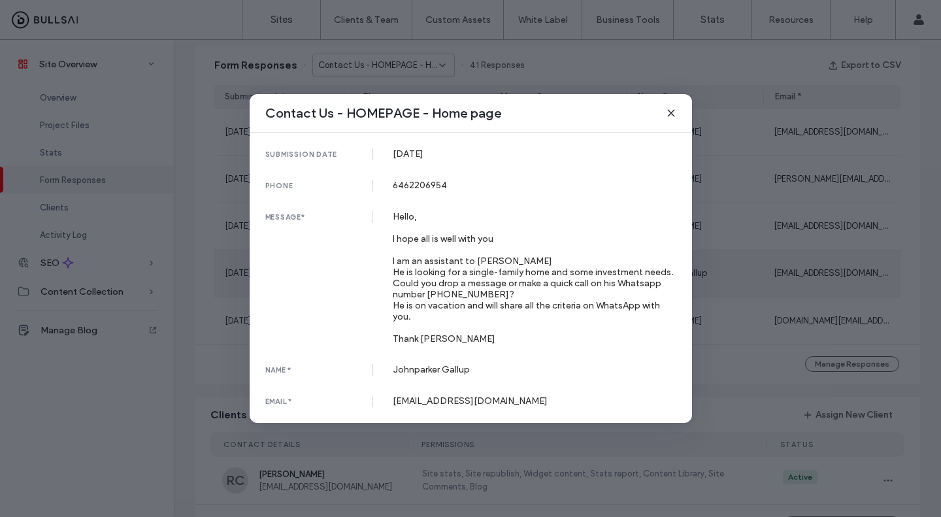
click at [746, 403] on div "Contact Us - HOMEPAGE - Home page submission date [DATE] phone [PHONE_NUMBER] m…" at bounding box center [470, 258] width 941 height 517
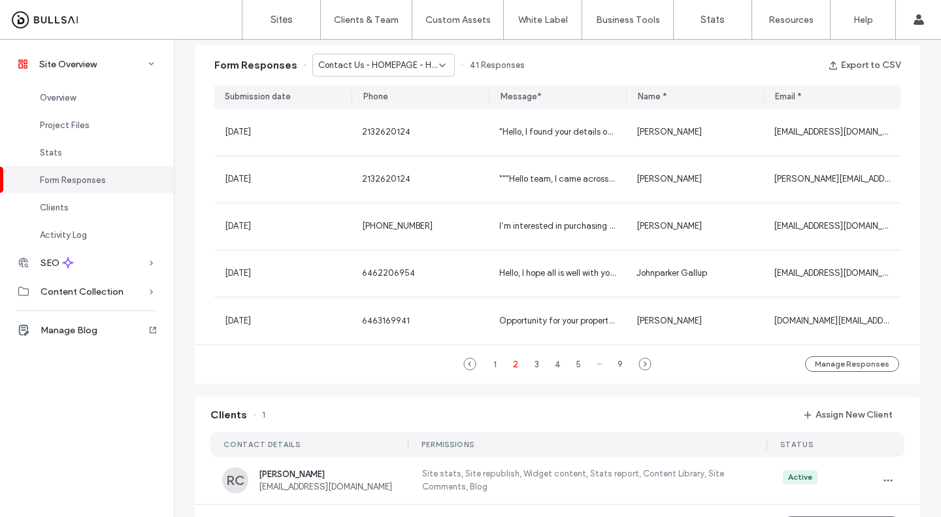
click at [703, 325] on div "[PERSON_NAME]" at bounding box center [695, 320] width 116 height 13
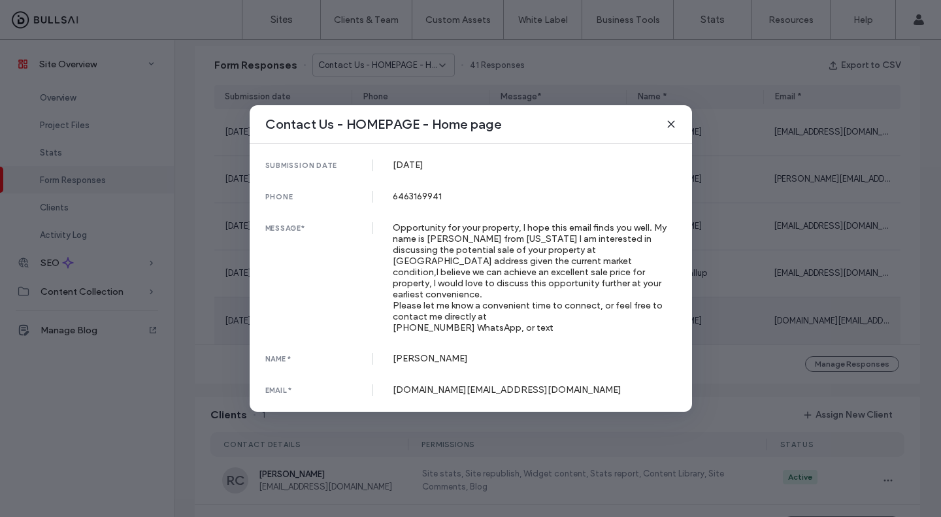
click at [731, 392] on div "Contact Us - HOMEPAGE - Home page submission date [DATE] phone [PHONE_NUMBER] m…" at bounding box center [470, 258] width 941 height 517
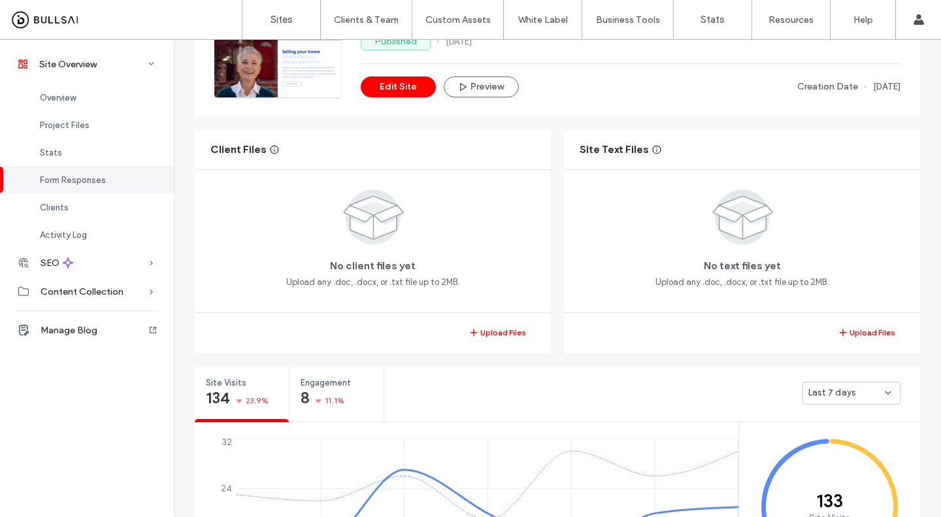
scroll to position [0, 0]
